Goal: Task Accomplishment & Management: Complete application form

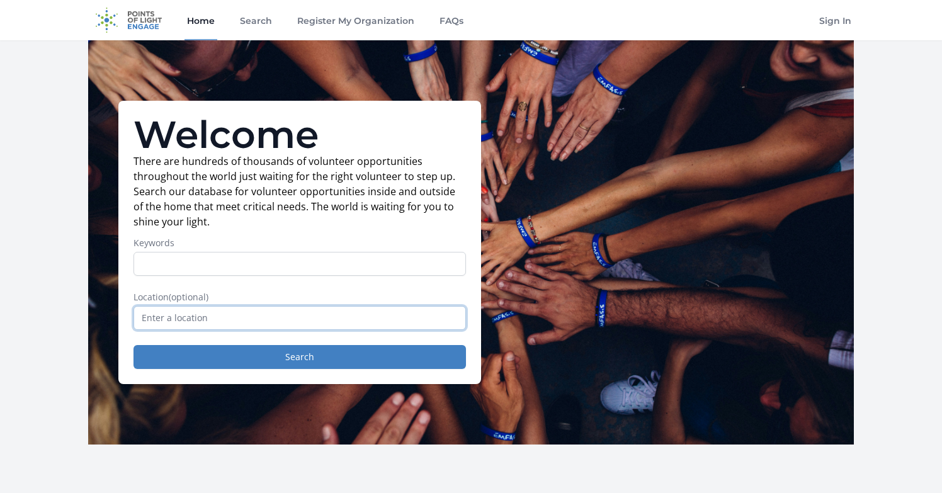
click at [252, 324] on input "text" at bounding box center [299, 318] width 332 height 24
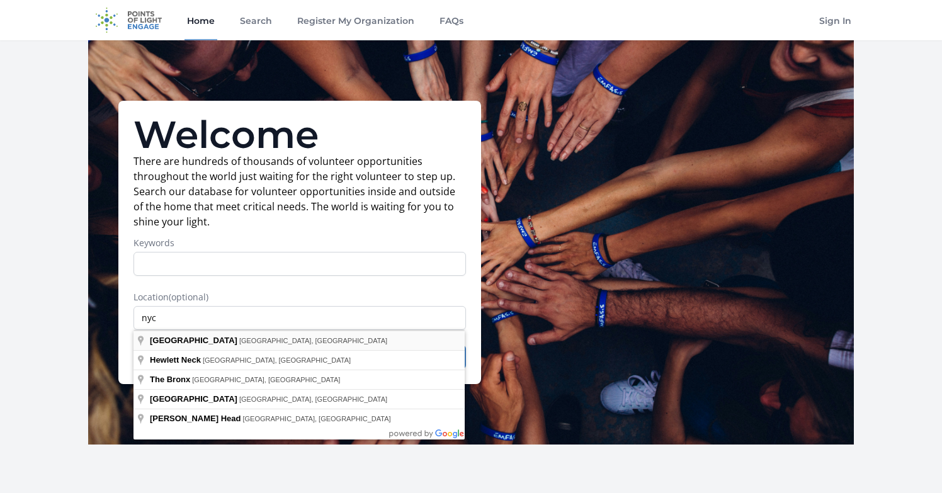
type input "[GEOGRAPHIC_DATA], [GEOGRAPHIC_DATA], [GEOGRAPHIC_DATA]"
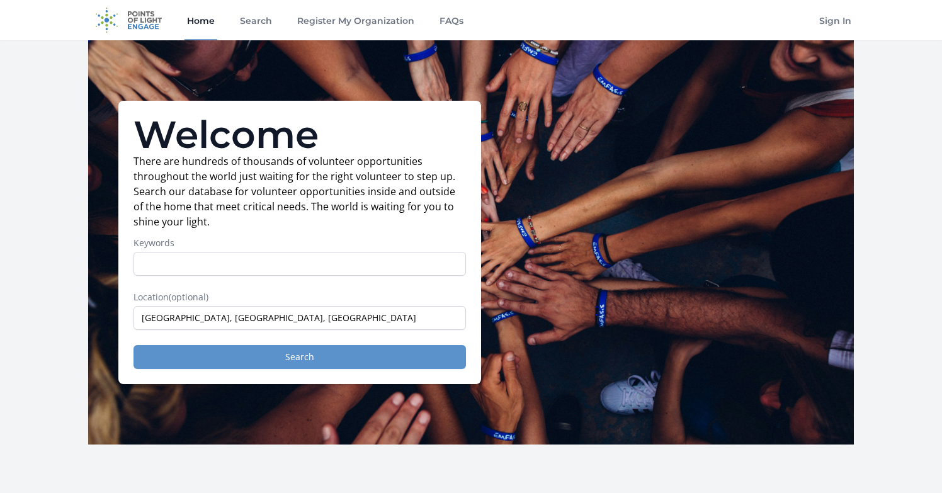
click at [227, 353] on button "Search" at bounding box center [299, 357] width 332 height 24
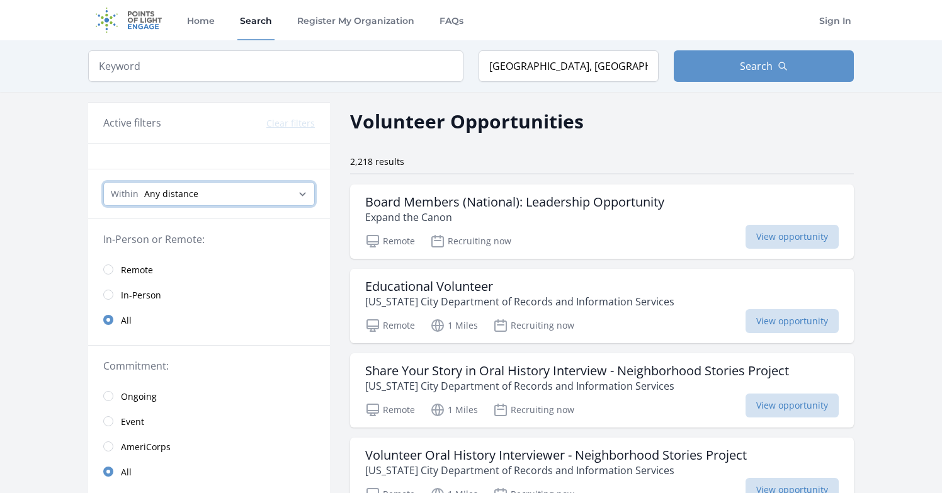
select select "8046"
click at [278, 71] on input "search" at bounding box center [275, 65] width 375 height 31
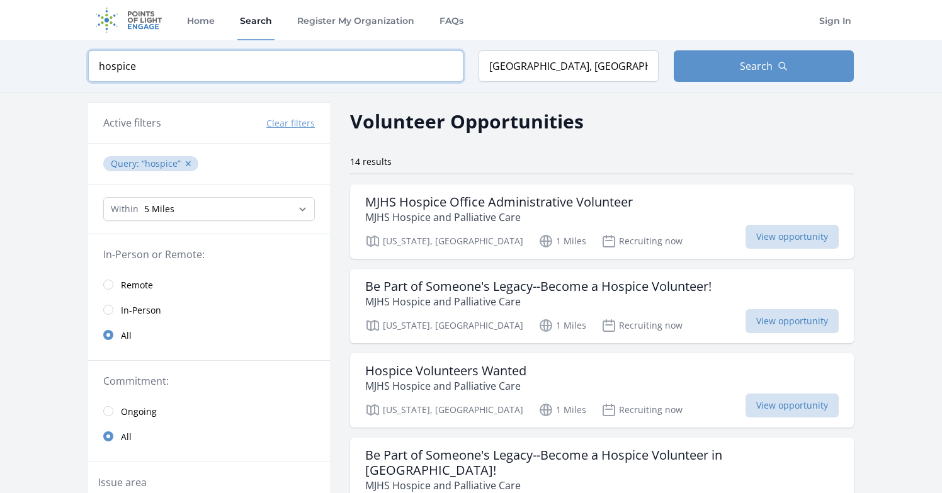
type input "hospice"
click at [575, 53] on input "NYC, NY, USA" at bounding box center [568, 65] width 180 height 31
drag, startPoint x: 573, startPoint y: 64, endPoint x: 492, endPoint y: 52, distance: 81.4
click at [489, 54] on input "NYC, NY, USA" at bounding box center [568, 65] width 180 height 31
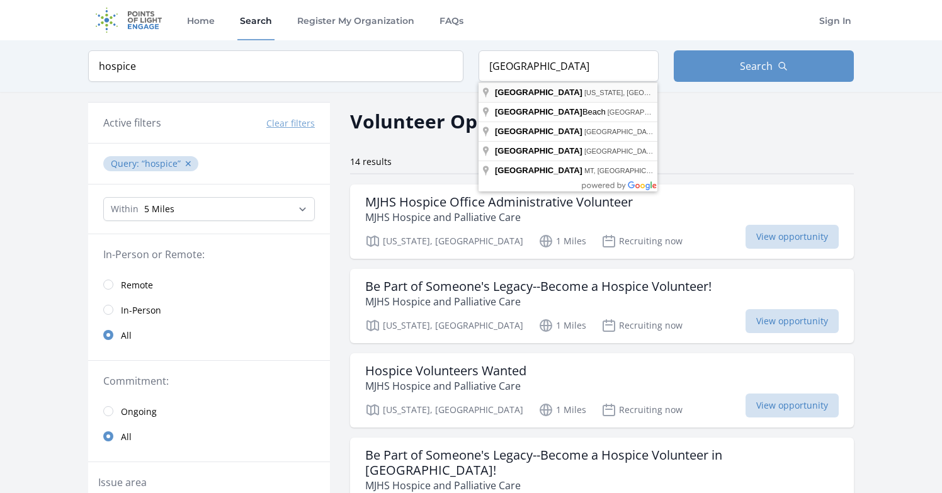
type input "Manhattan, New York, NY, USA"
drag, startPoint x: 527, startPoint y: 89, endPoint x: 536, endPoint y: 93, distance: 10.4
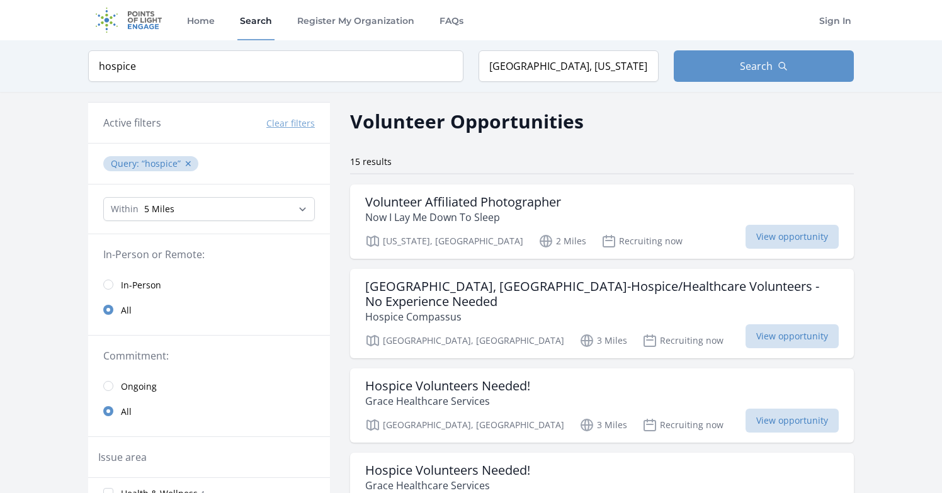
click at [142, 288] on span "In-Person" at bounding box center [141, 285] width 40 height 13
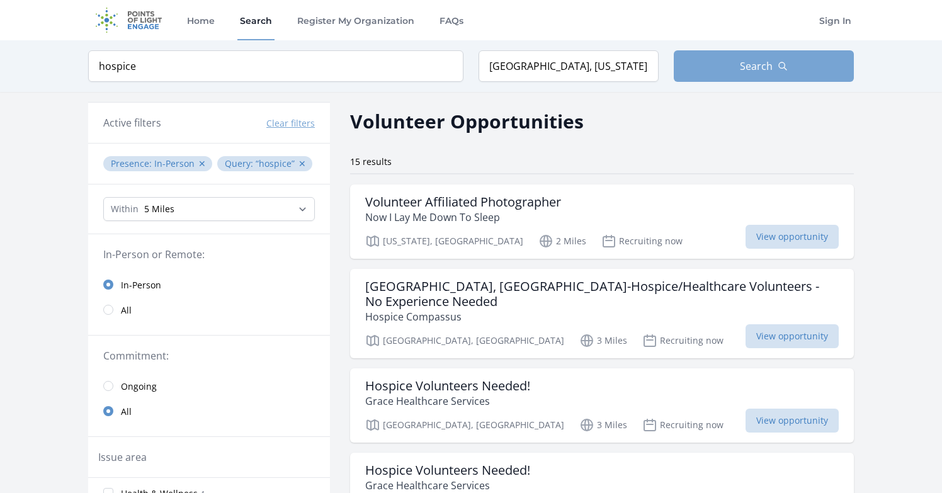
click at [716, 62] on button "Search" at bounding box center [763, 65] width 180 height 31
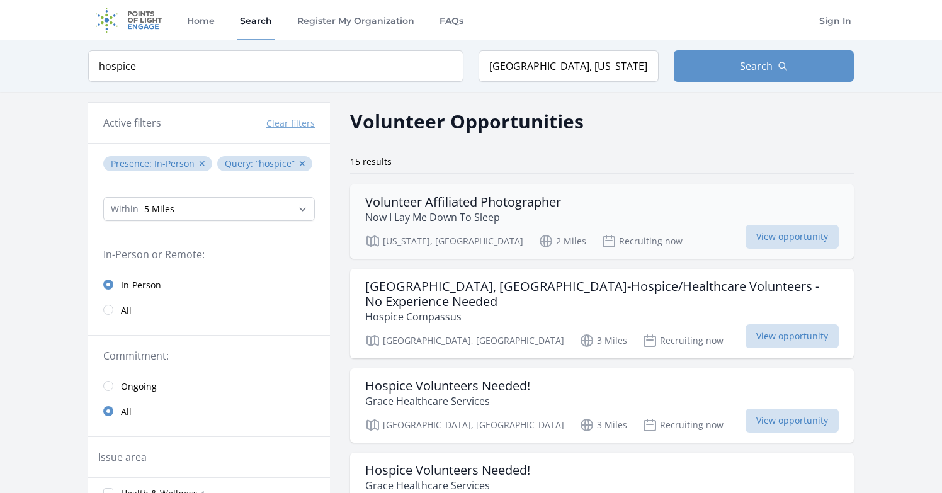
click at [427, 213] on p "Now I Lay Me Down To Sleep" at bounding box center [463, 217] width 196 height 15
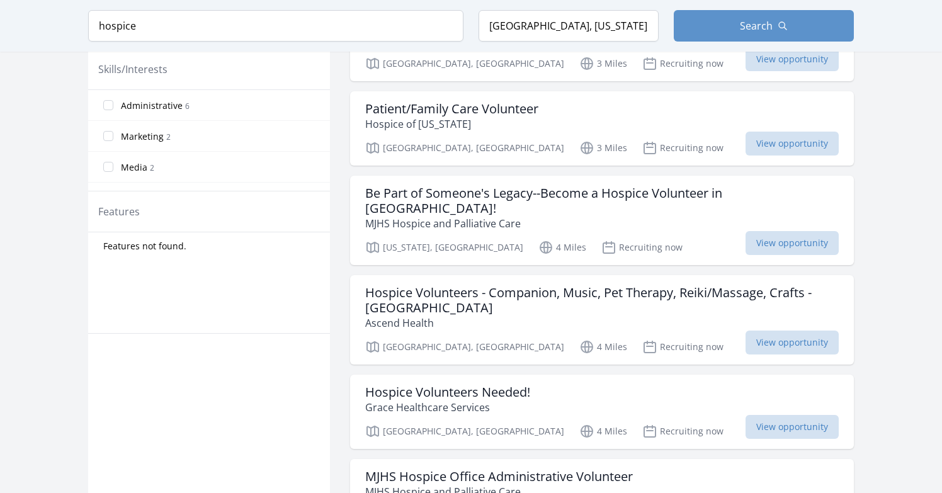
scroll to position [531, 0]
click at [455, 185] on h3 "Be Part of Someone's Legacy--Become a Hospice Volunteer in Manhattan!" at bounding box center [601, 200] width 473 height 30
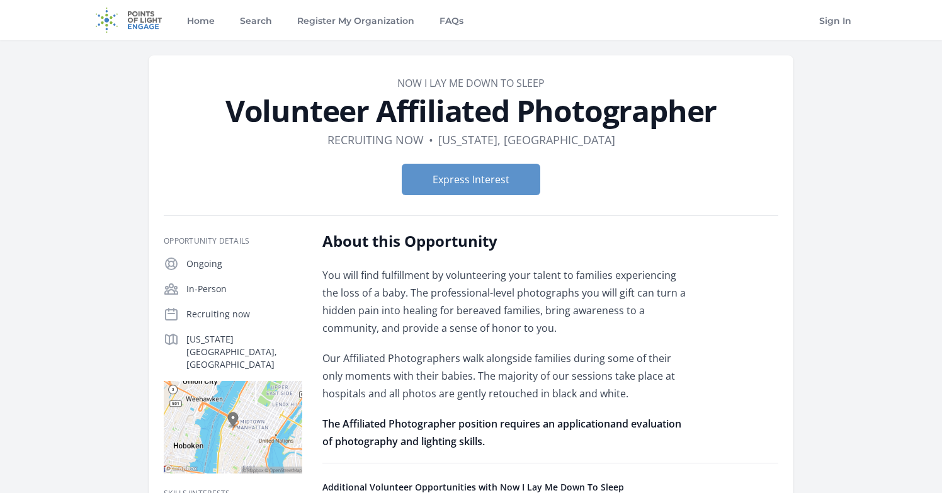
click at [782, 267] on article "Organization Now I Lay Me Down To Sleep Volunteer Affiliated Photographer Durat…" at bounding box center [471, 363] width 644 height 616
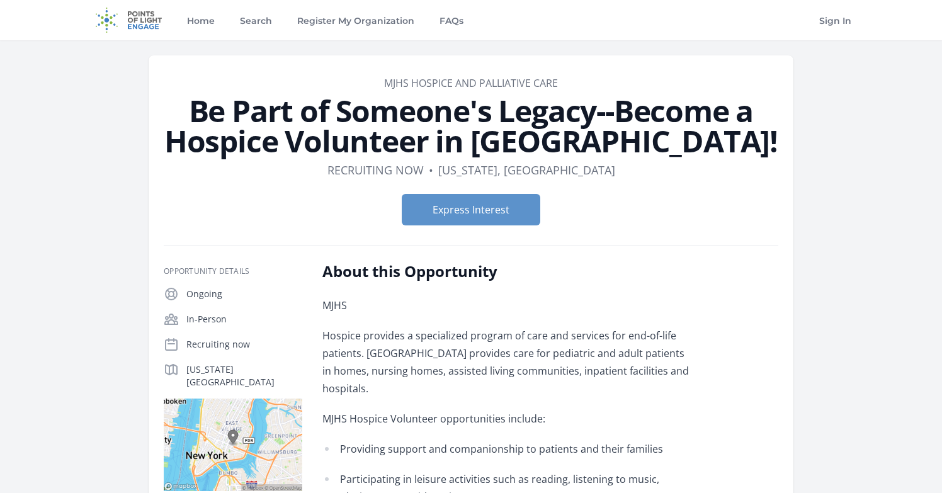
click at [627, 222] on form "Express Interest" at bounding box center [471, 209] width 614 height 31
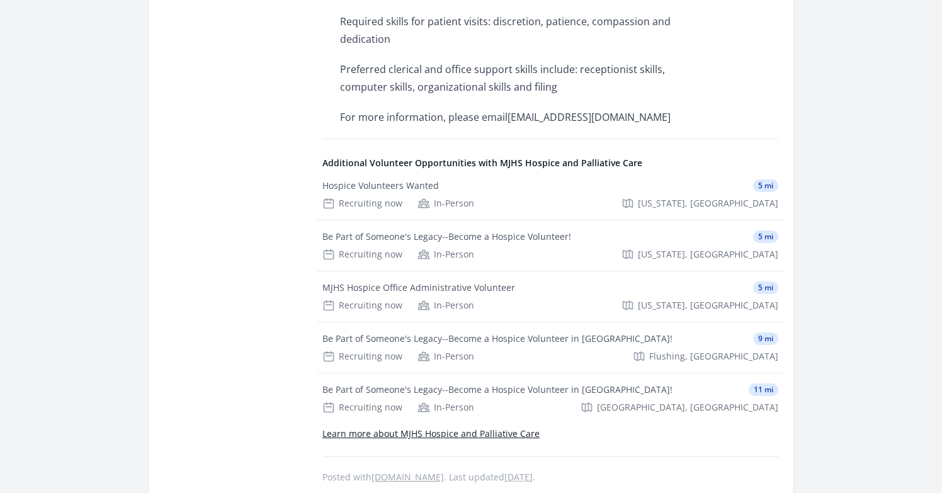
scroll to position [857, 0]
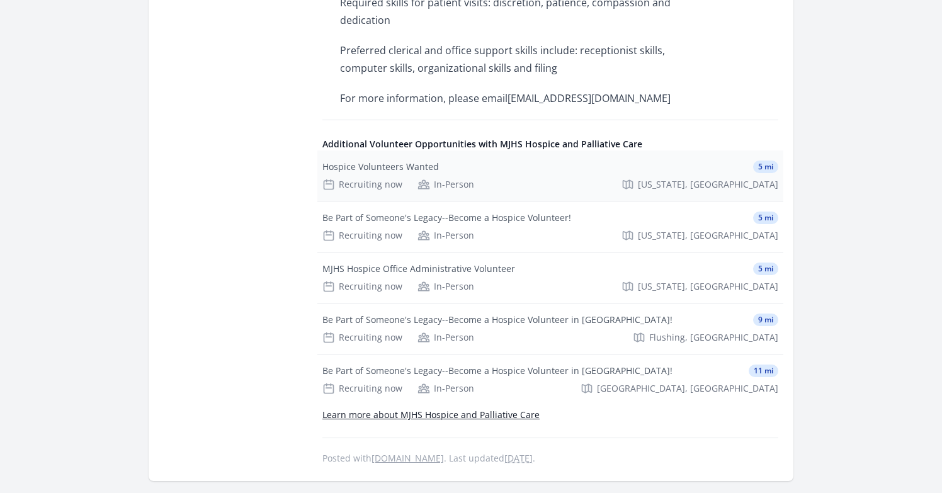
click at [458, 159] on div "Hospice Volunteers Wanted 5 mi Recruiting now In-Person New York, NY" at bounding box center [550, 175] width 466 height 50
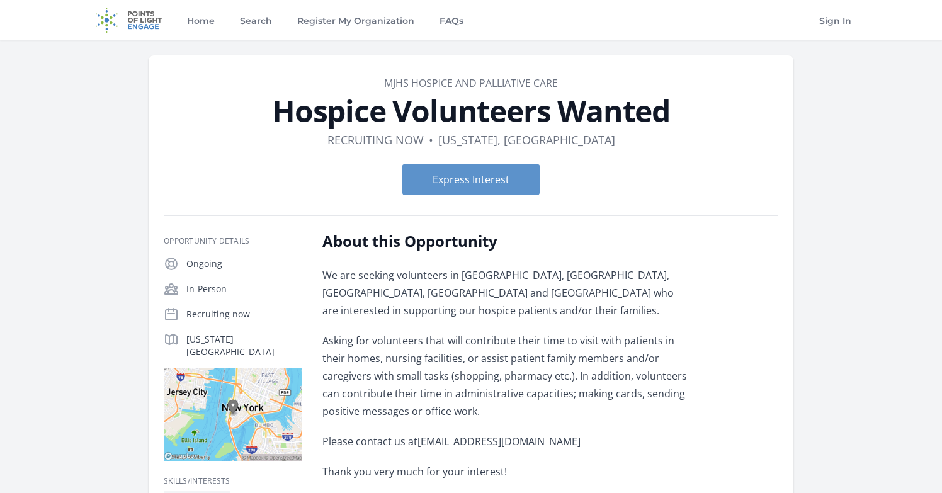
click at [567, 186] on form "Express Interest" at bounding box center [471, 179] width 614 height 31
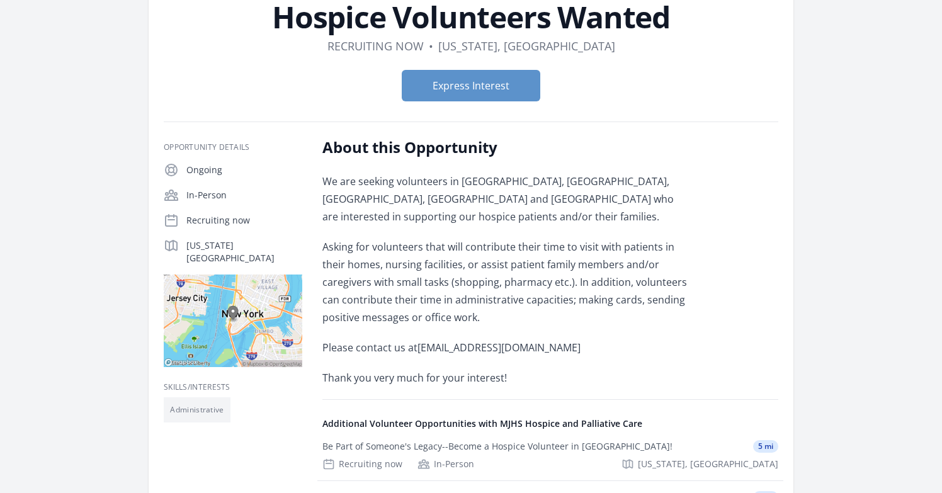
scroll to position [64, 0]
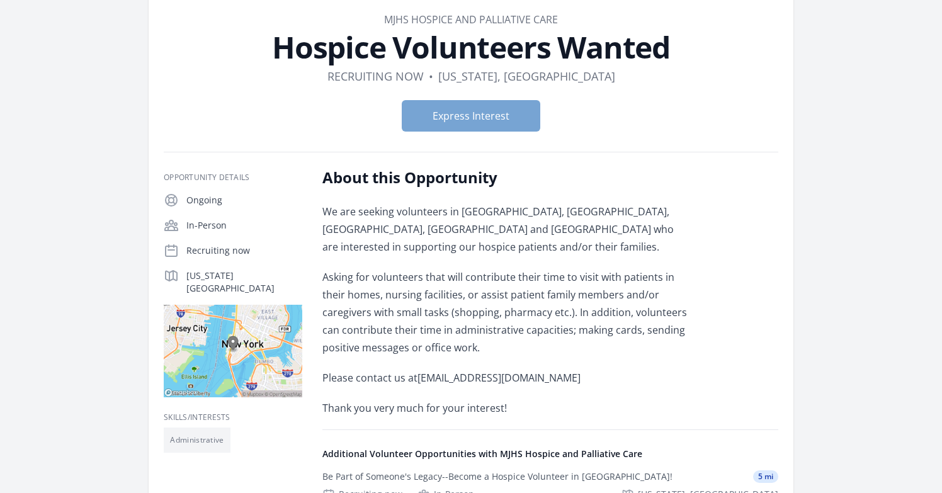
click at [454, 115] on button "Express Interest" at bounding box center [471, 115] width 138 height 31
